Goal: Find contact information: Find contact information

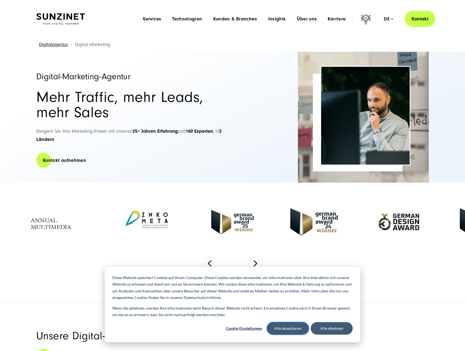
click at [288, 327] on button "Alle akzeptieren" at bounding box center [288, 328] width 42 height 13
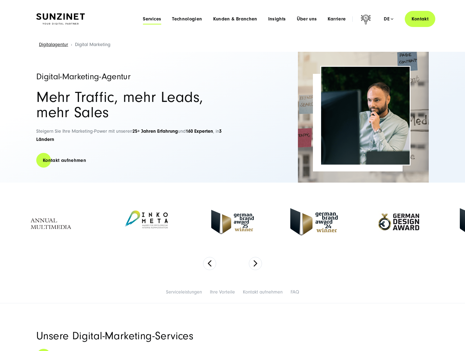
click at [156, 21] on span "Services" at bounding box center [152, 18] width 18 height 5
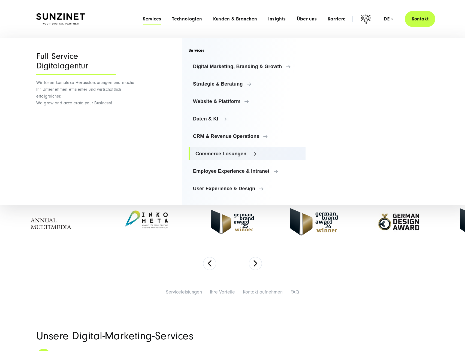
click at [216, 157] on link "Commerce Lösungen" at bounding box center [247, 153] width 117 height 13
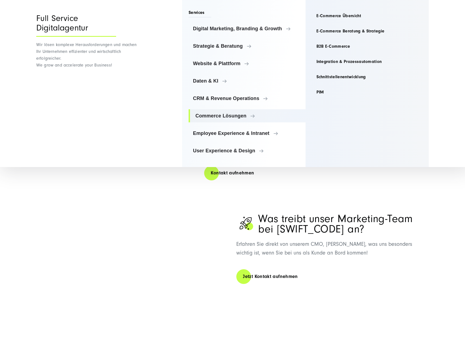
scroll to position [1070, 0]
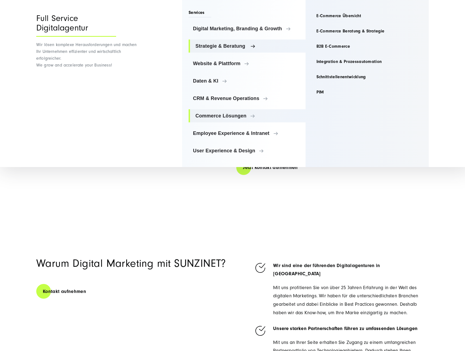
click at [229, 47] on span "Strategie & Beratung" at bounding box center [249, 45] width 106 height 5
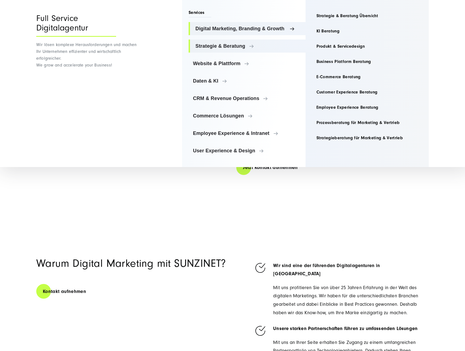
click at [234, 30] on span "Digital Marketing, Branding & Growth" at bounding box center [249, 28] width 106 height 5
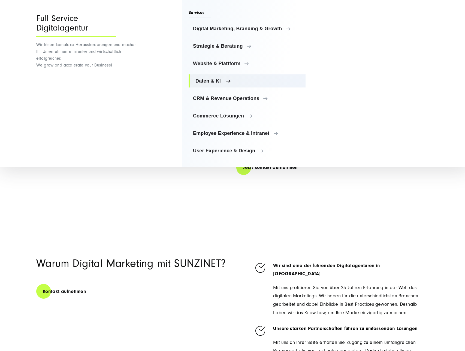
click at [229, 82] on span "Daten & KI" at bounding box center [249, 80] width 106 height 5
click at [214, 109] on ul "Digital Marketing, Branding & Growth Digital Marketing, Branding & Growth Digit…" at bounding box center [247, 89] width 117 height 135
click at [215, 115] on span "Commerce Lösungen" at bounding box center [249, 115] width 106 height 5
click at [229, 150] on span "User Experience & Design" at bounding box center [249, 150] width 106 height 5
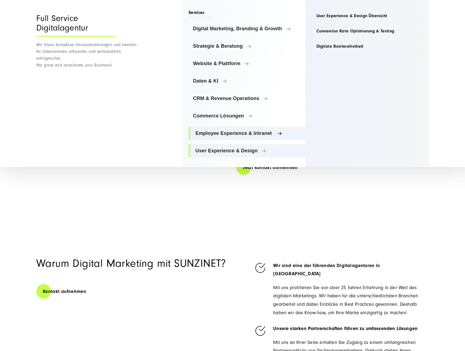
click at [231, 134] on span "Employee Experience & Intranet" at bounding box center [249, 133] width 106 height 5
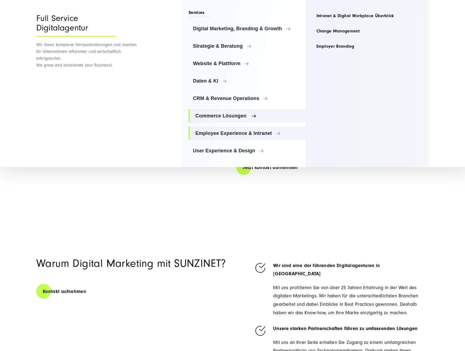
click at [224, 115] on span "Commerce Lösungen" at bounding box center [249, 115] width 106 height 5
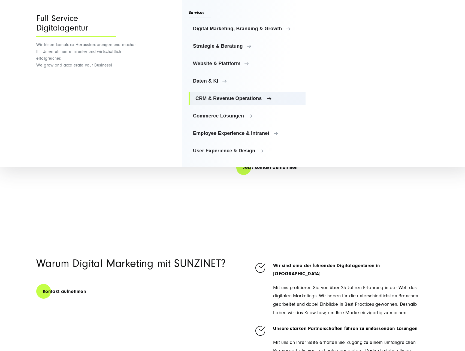
click at [241, 96] on span "CRM & Revenue Operations" at bounding box center [249, 98] width 106 height 5
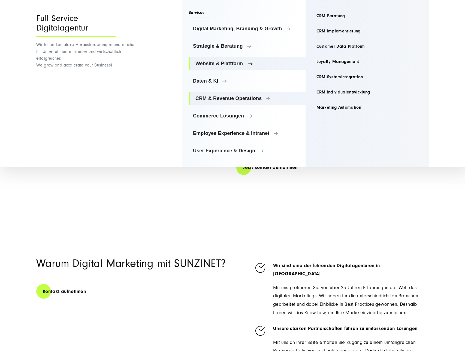
click at [211, 63] on span "Website & Plattform" at bounding box center [249, 63] width 106 height 5
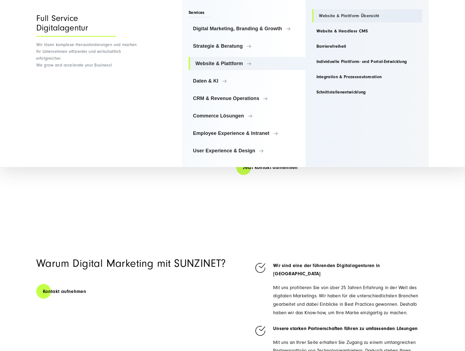
click at [338, 20] on link "Website & Plattform Übersicht" at bounding box center [367, 15] width 110 height 13
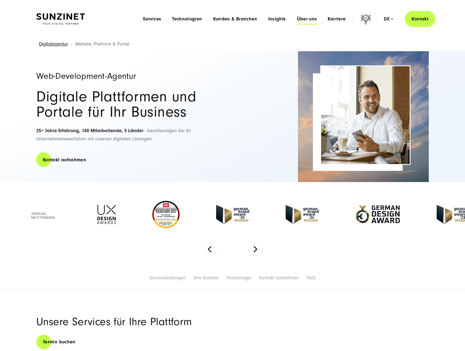
click at [298, 19] on span "Über uns" at bounding box center [307, 18] width 20 height 5
click at [154, 20] on span "Services" at bounding box center [152, 18] width 18 height 5
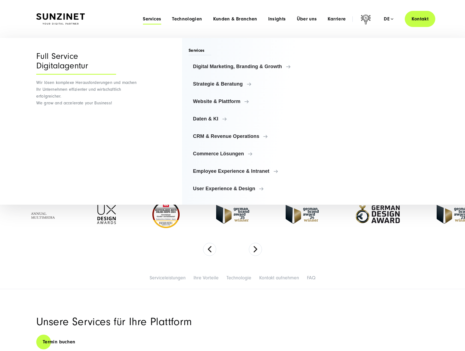
click at [154, 20] on span "Services" at bounding box center [152, 18] width 18 height 5
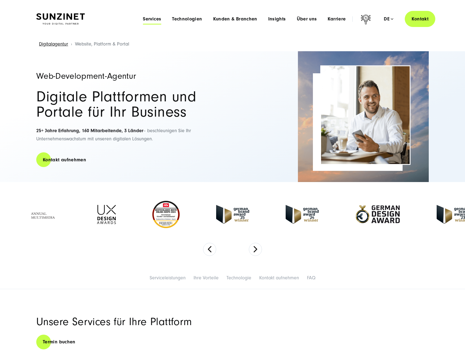
click at [150, 19] on span "Services" at bounding box center [152, 18] width 18 height 5
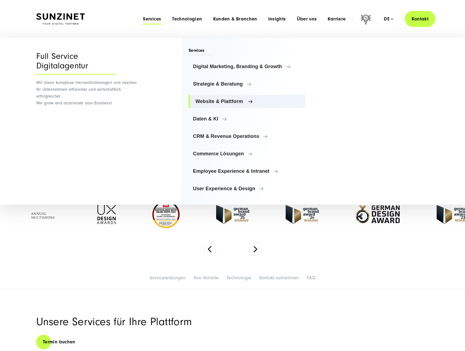
click at [217, 104] on link "Website & Plattform" at bounding box center [247, 101] width 117 height 13
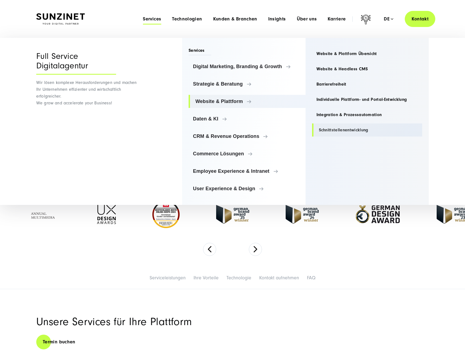
click at [333, 129] on link "Schnittstellenentwicklung" at bounding box center [367, 130] width 110 height 13
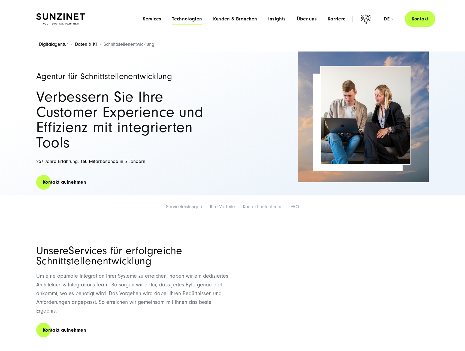
click at [185, 20] on span "Technologien" at bounding box center [187, 18] width 30 height 5
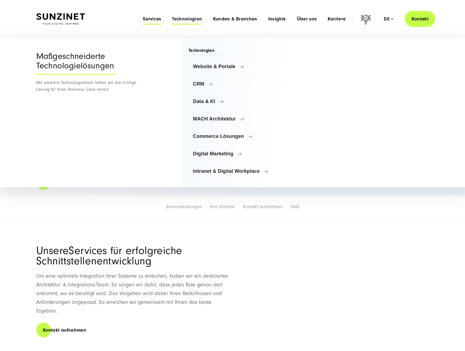
click at [154, 21] on span "Services" at bounding box center [152, 18] width 18 height 5
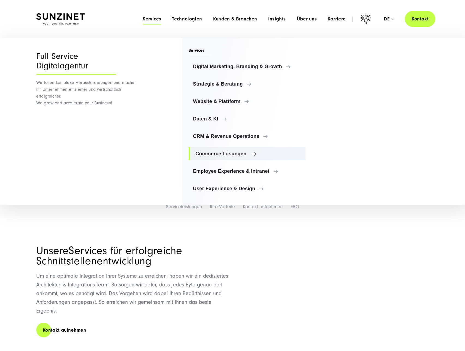
click at [223, 155] on span "Commerce Lösungen" at bounding box center [249, 153] width 106 height 5
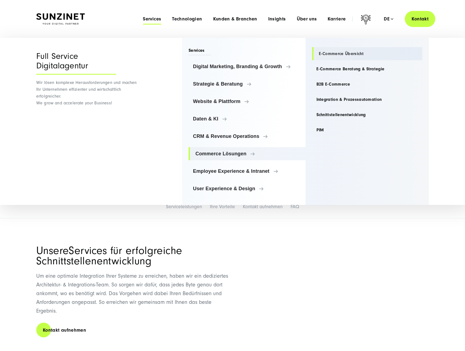
click at [324, 53] on link "E-Commerce Übersicht" at bounding box center [367, 53] width 110 height 13
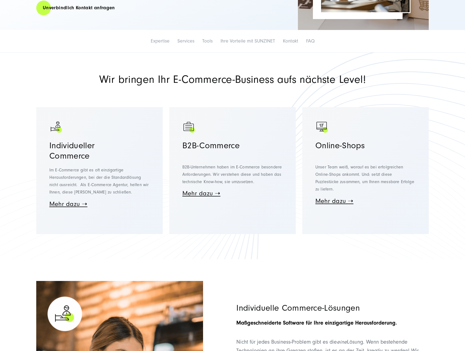
scroll to position [148, 0]
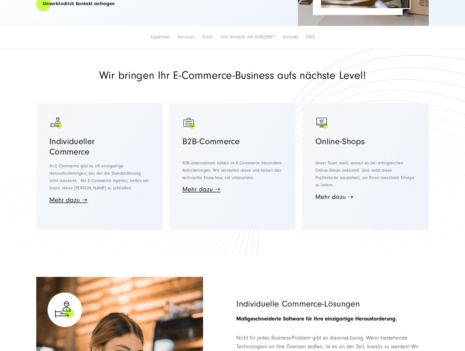
click at [334, 193] on link "Mehr dazu ➝" at bounding box center [335, 196] width 38 height 7
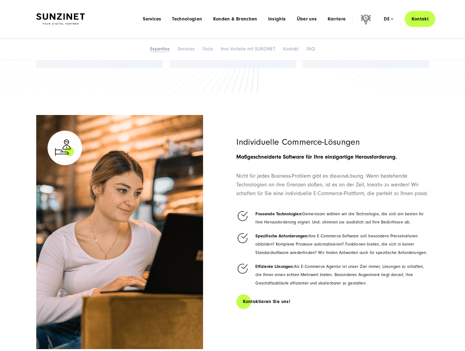
scroll to position [0, 0]
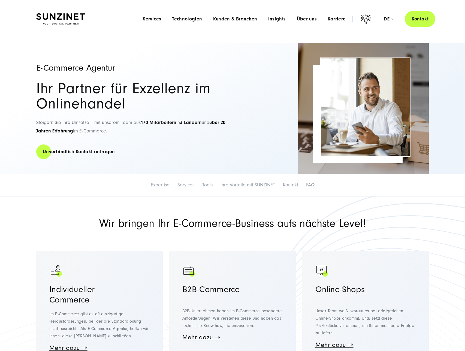
click at [76, 40] on div at bounding box center [233, 40] width 444 height 5
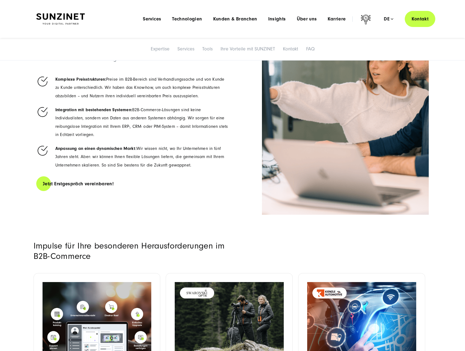
scroll to position [906, 0]
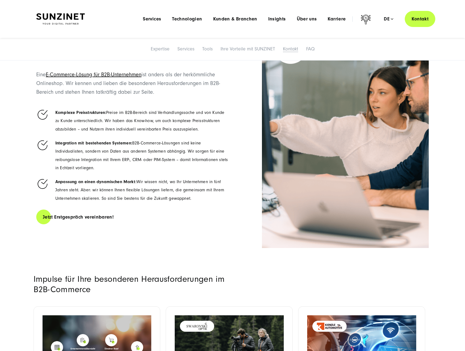
click at [293, 47] on link "Kontakt" at bounding box center [290, 49] width 15 height 6
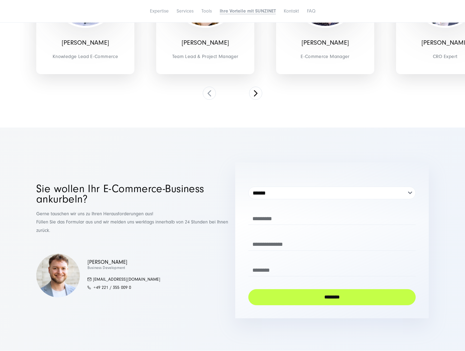
scroll to position [3237, 0]
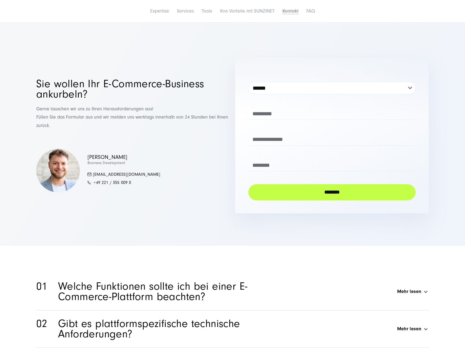
drag, startPoint x: 166, startPoint y: 175, endPoint x: 89, endPoint y: 169, distance: 76.9
click at [89, 169] on div "Dominik Krusemark Business Development krusemark.dominik@sunzinet.com +49 221 /…" at bounding box center [133, 171] width 194 height 44
copy link "krusemark.dominik@sunzinet.com"
click at [131, 181] on p "+49 221 / 355 009 0" at bounding box center [124, 182] width 73 height 7
click at [106, 191] on div "Dominik Krusemark Business Development krusemark.dominik@sunzinet.com +49 221 /…" at bounding box center [133, 171] width 194 height 44
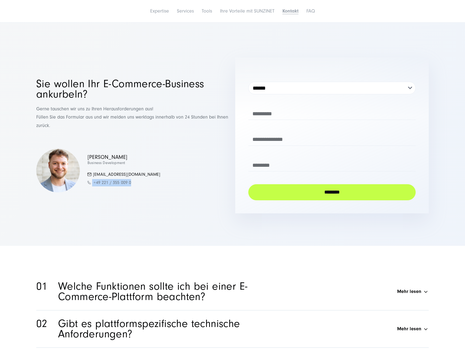
copy link "+49 221 / 355 009 0"
